Goal: Task Accomplishment & Management: Use online tool/utility

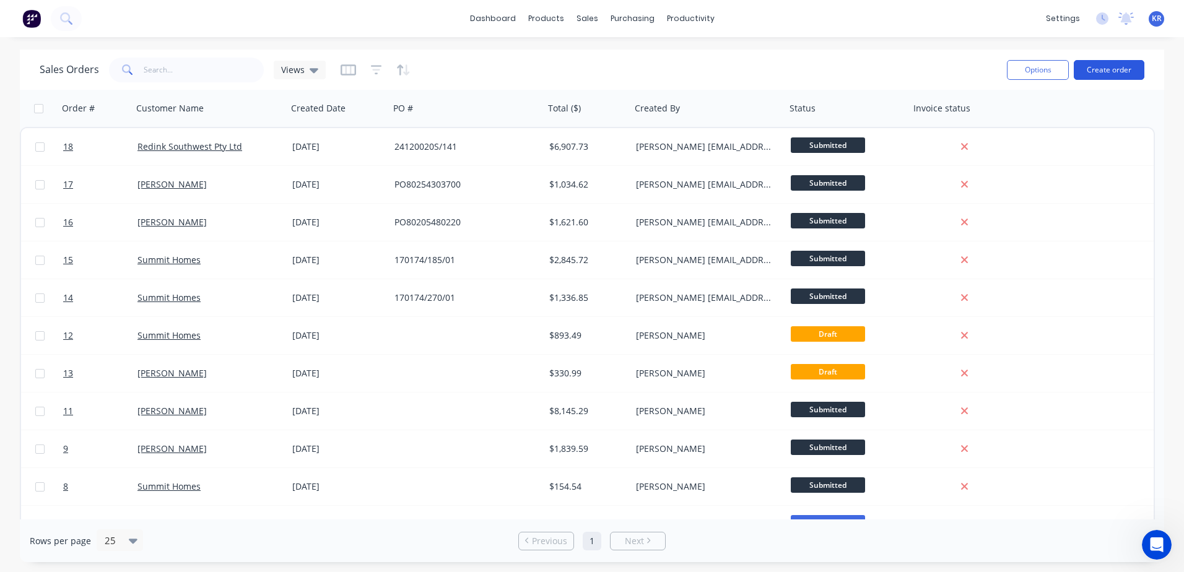
click at [1094, 67] on button "Create order" at bounding box center [1109, 70] width 71 height 20
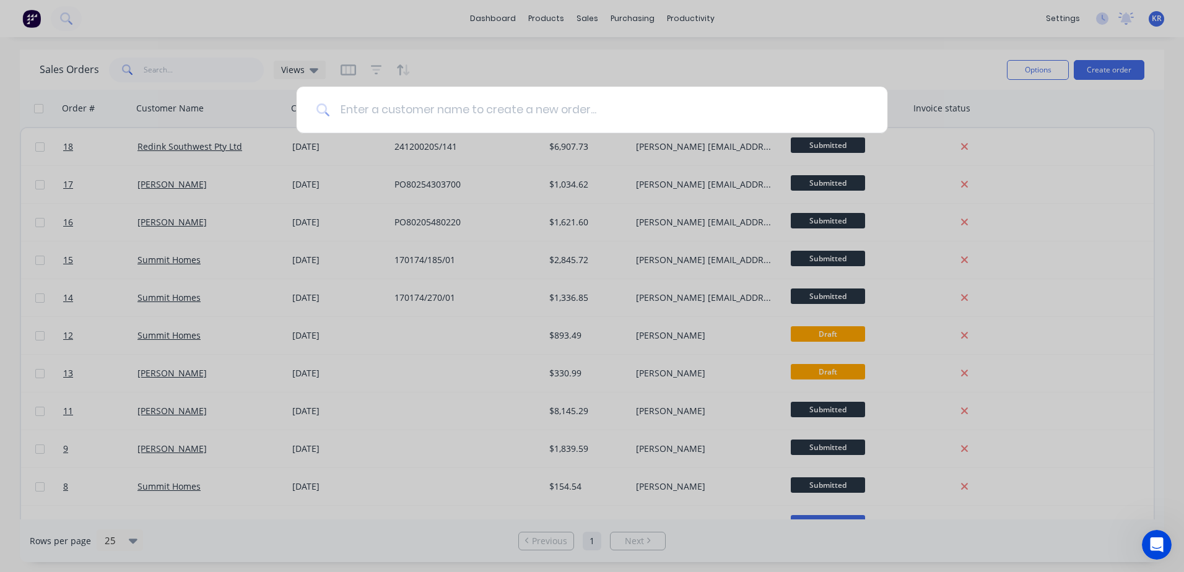
click at [420, 114] on input at bounding box center [599, 110] width 538 height 46
click at [1153, 16] on div at bounding box center [592, 286] width 1184 height 572
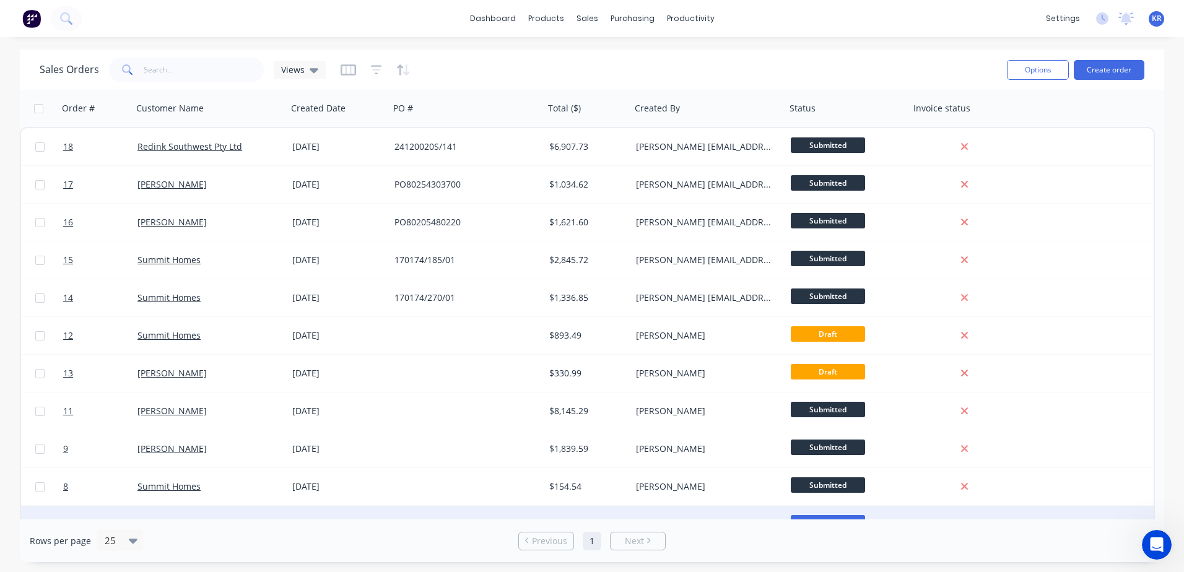
scroll to position [250, 0]
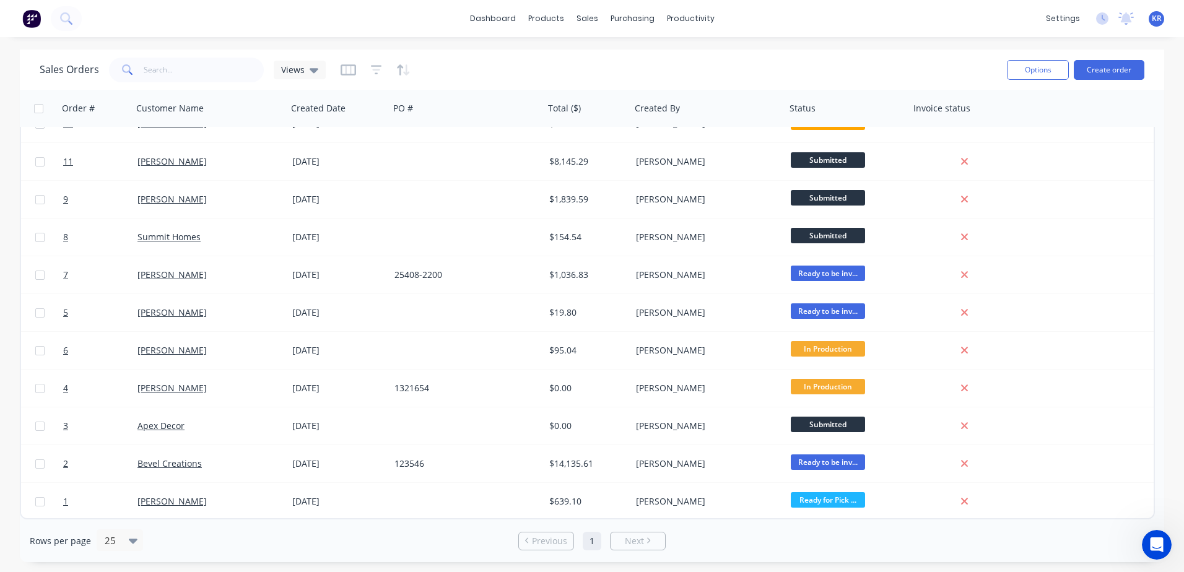
click at [1152, 22] on span "KR" at bounding box center [1157, 18] width 10 height 11
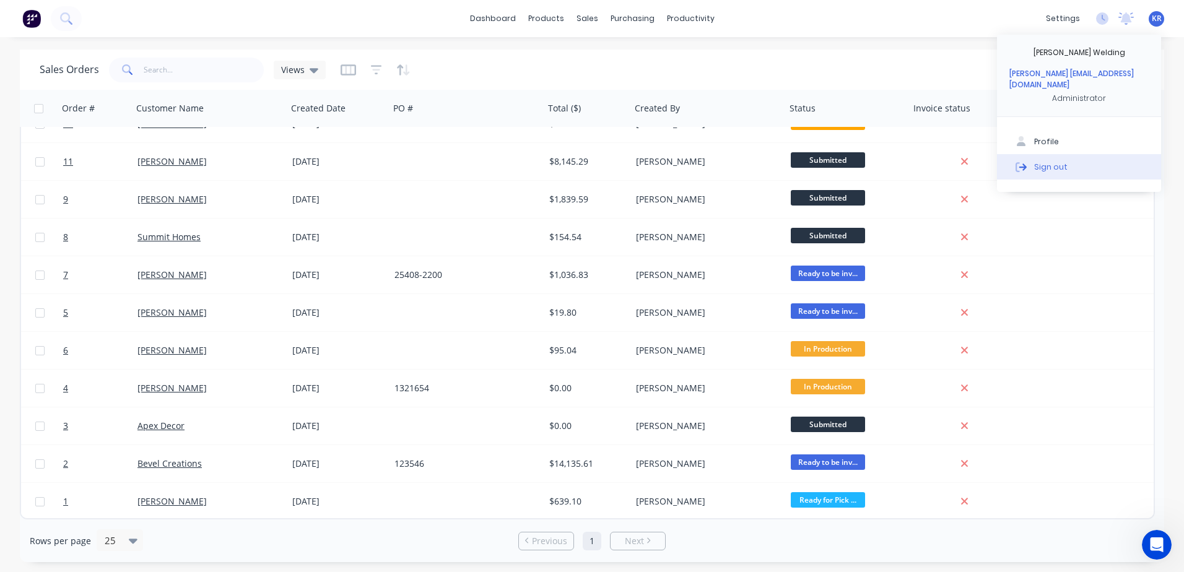
click at [1070, 170] on button "Sign out" at bounding box center [1079, 166] width 164 height 25
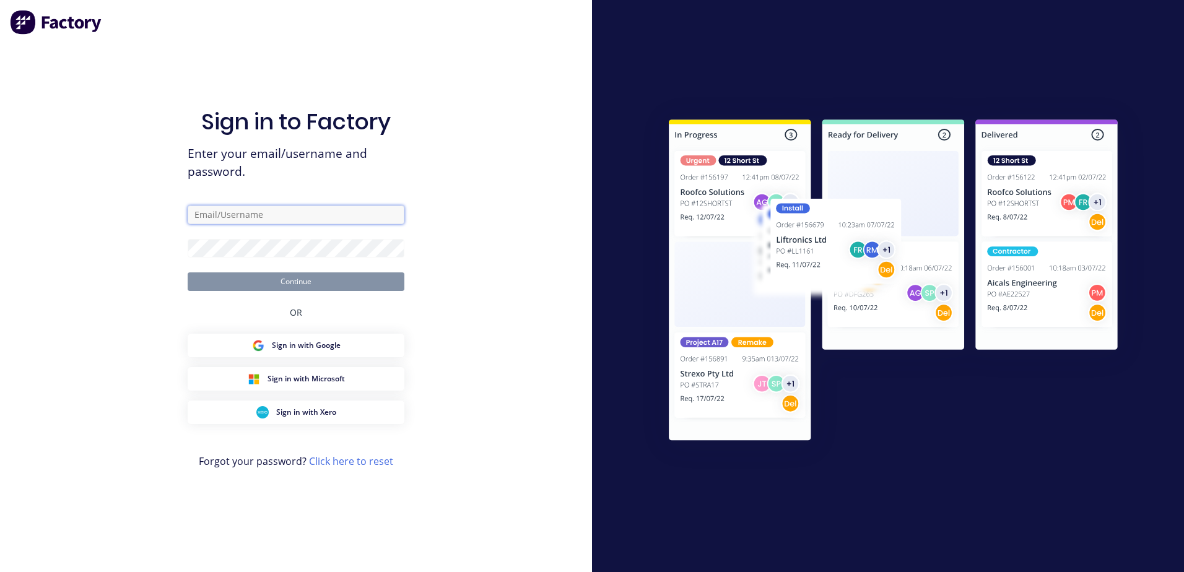
type input "[EMAIL_ADDRESS][DOMAIN_NAME]"
click at [299, 287] on button "Continue" at bounding box center [296, 282] width 217 height 19
